Goal: Find specific page/section: Find specific page/section

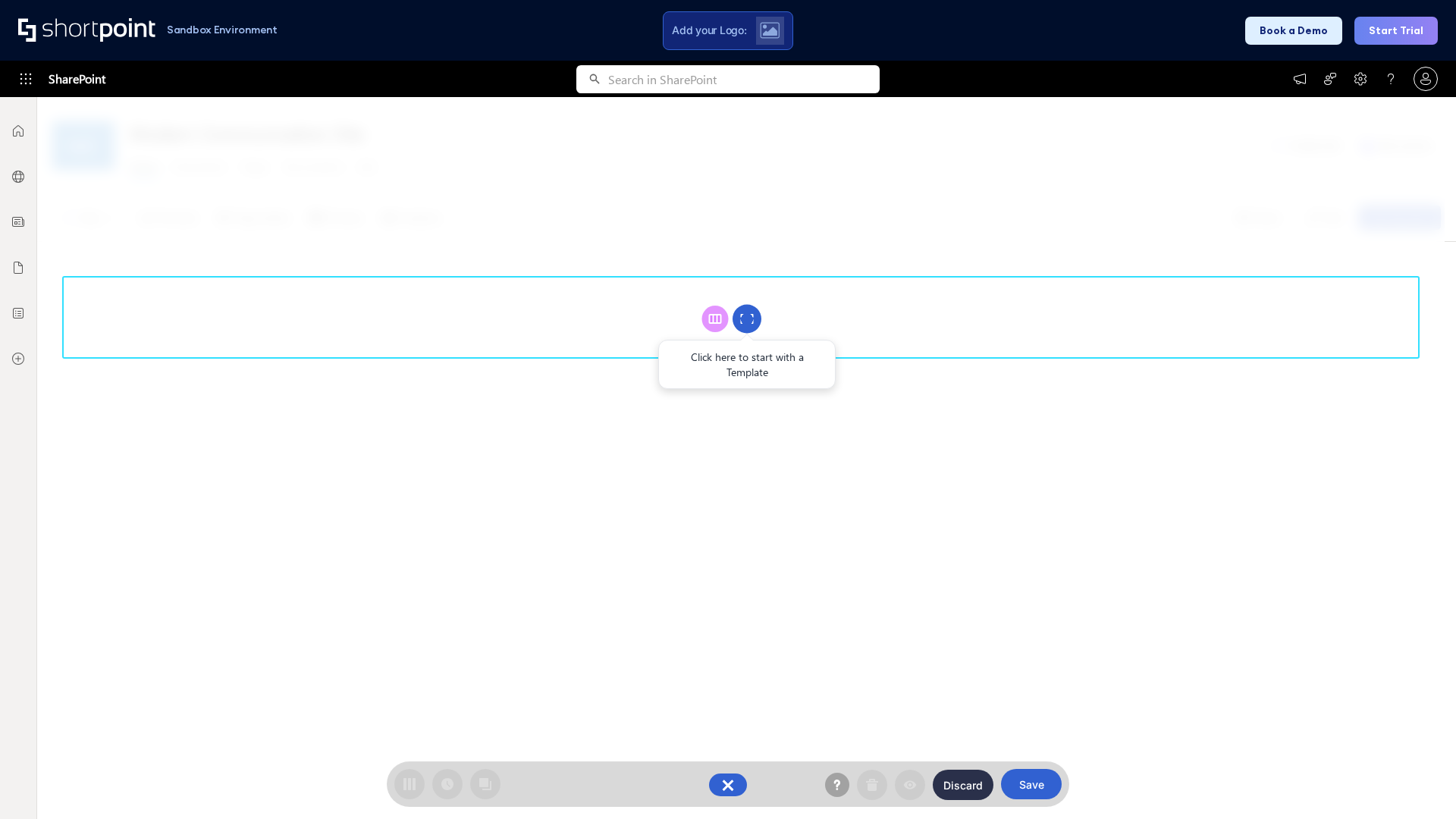
click at [747, 319] on circle at bounding box center [747, 320] width 29 height 29
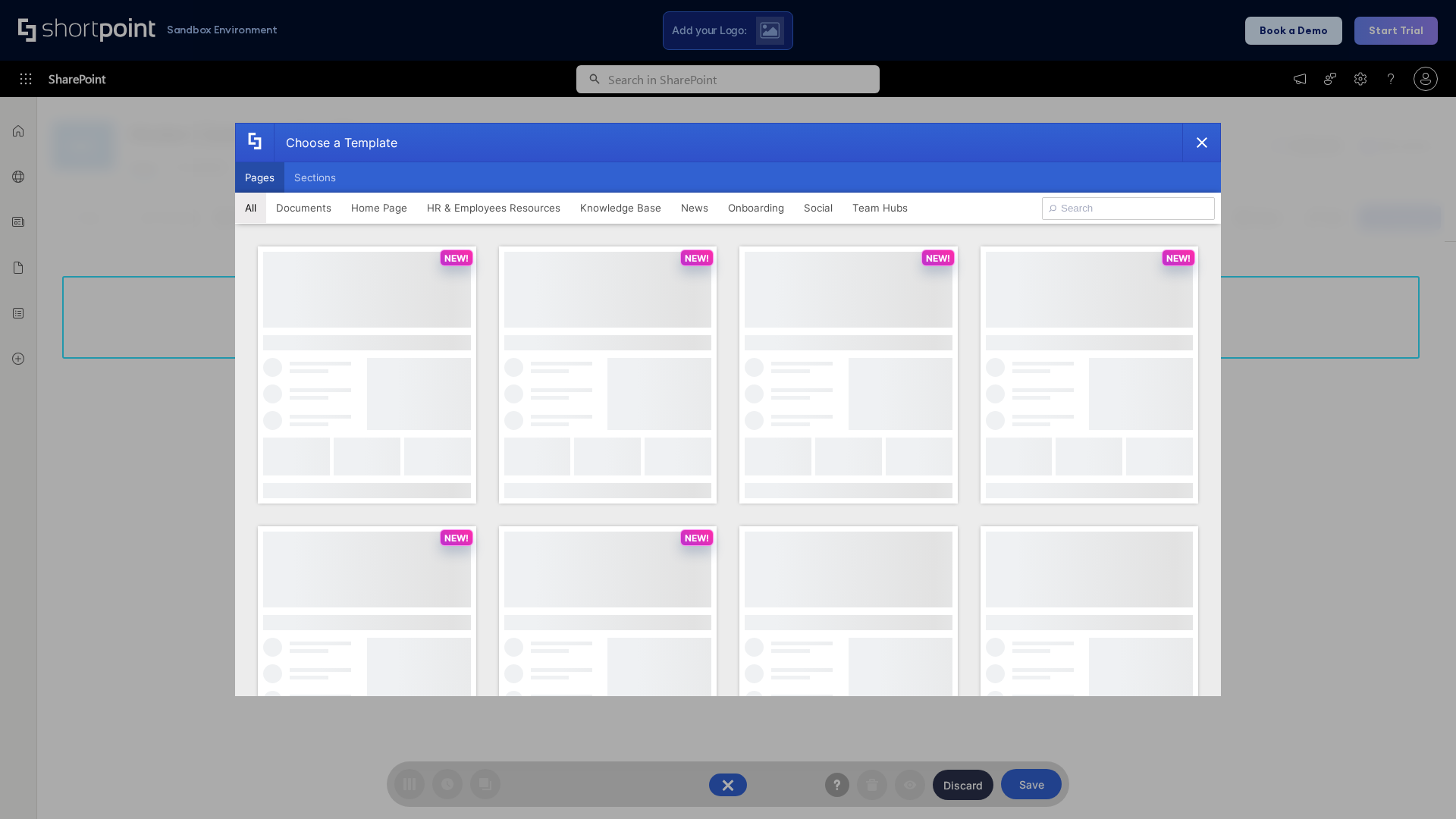
click at [259, 178] on button "Pages" at bounding box center [259, 178] width 50 height 31
type input "HR 7"
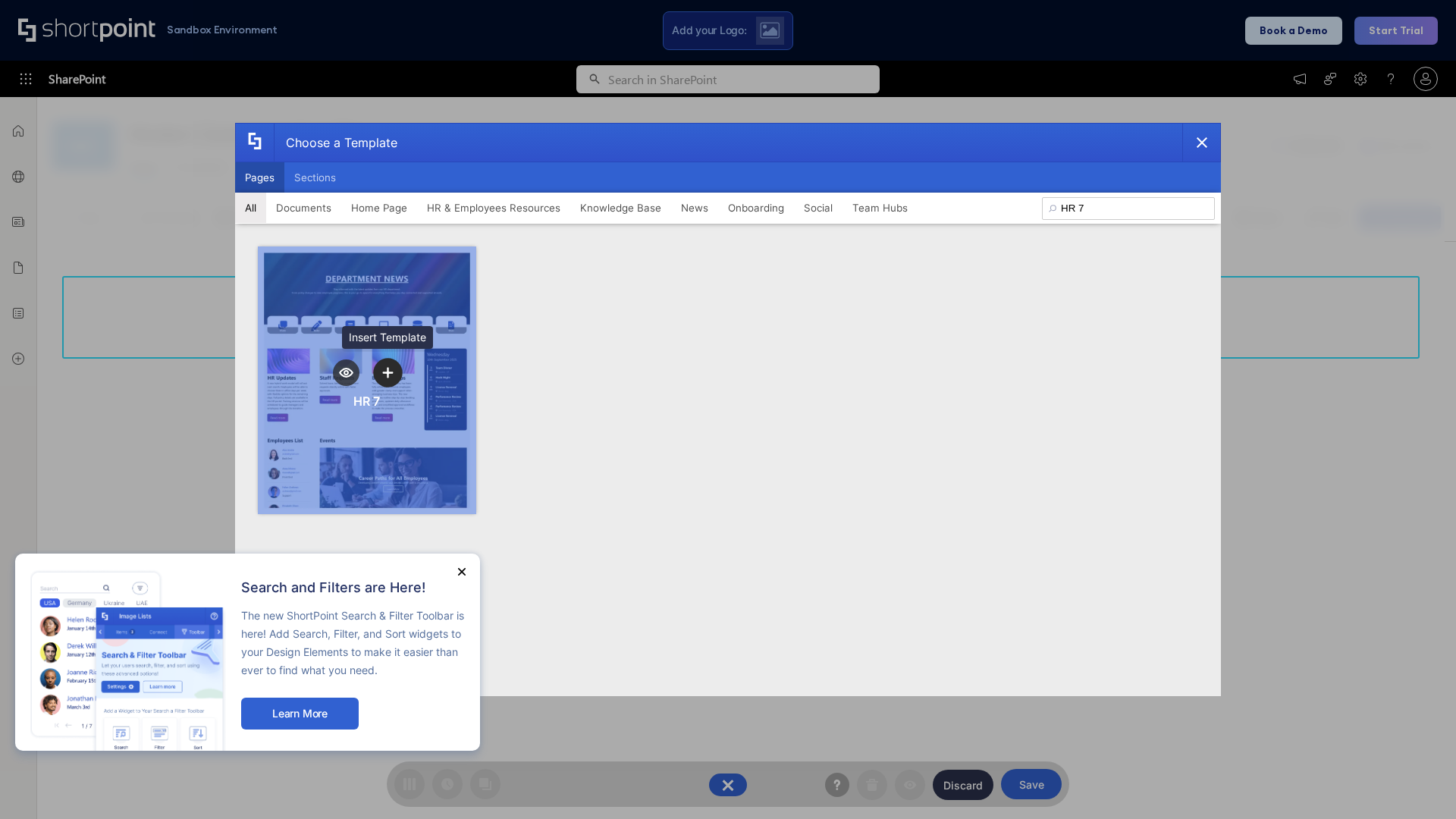
click at [387, 372] on icon "template selector" at bounding box center [387, 372] width 11 height 11
